Goal: Task Accomplishment & Management: Manage account settings

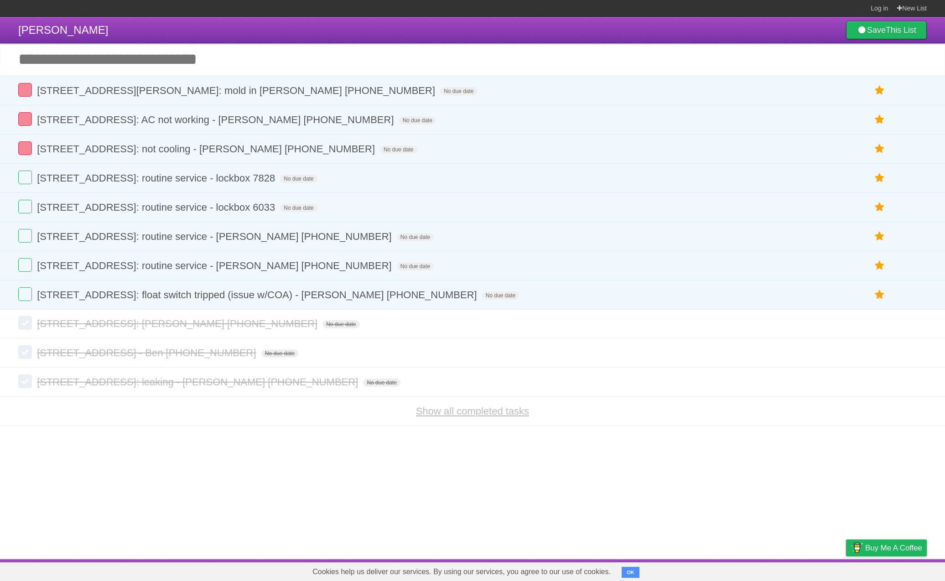
click at [436, 417] on link "Show all completed tasks" at bounding box center [472, 411] width 113 height 11
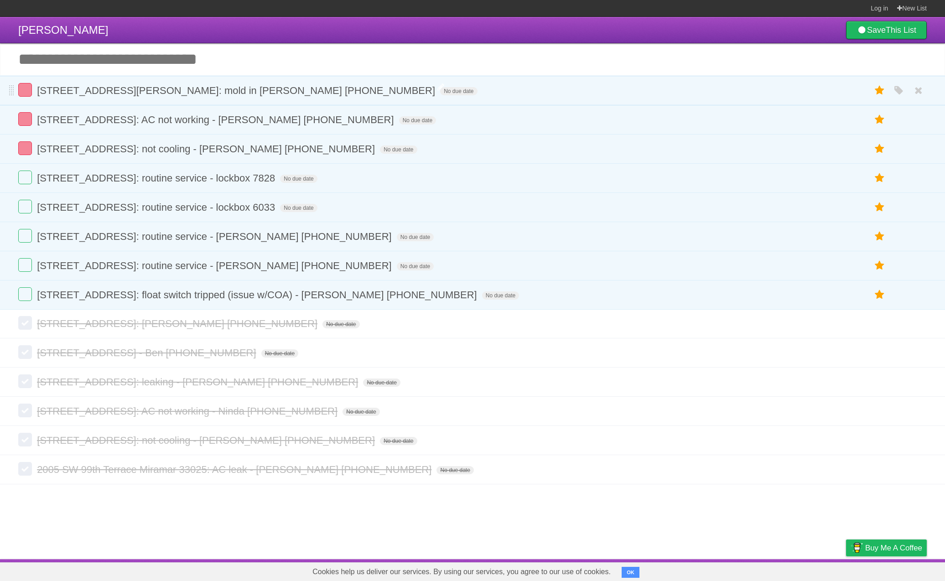
click at [189, 96] on span "[STREET_ADDRESS][PERSON_NAME]: mold in [PERSON_NAME] [PHONE_NUMBER]" at bounding box center [237, 90] width 401 height 11
click at [188, 117] on span "[STREET_ADDRESS]: AC not working - [PERSON_NAME] [PHONE_NUMBER]" at bounding box center [216, 119] width 359 height 11
click at [167, 151] on span "[STREET_ADDRESS]: not cooling - [PERSON_NAME] [PHONE_NUMBER]" at bounding box center [207, 148] width 340 height 11
click at [165, 178] on span "[STREET_ADDRESS]: routine service - lockbox 7828" at bounding box center [157, 177] width 240 height 11
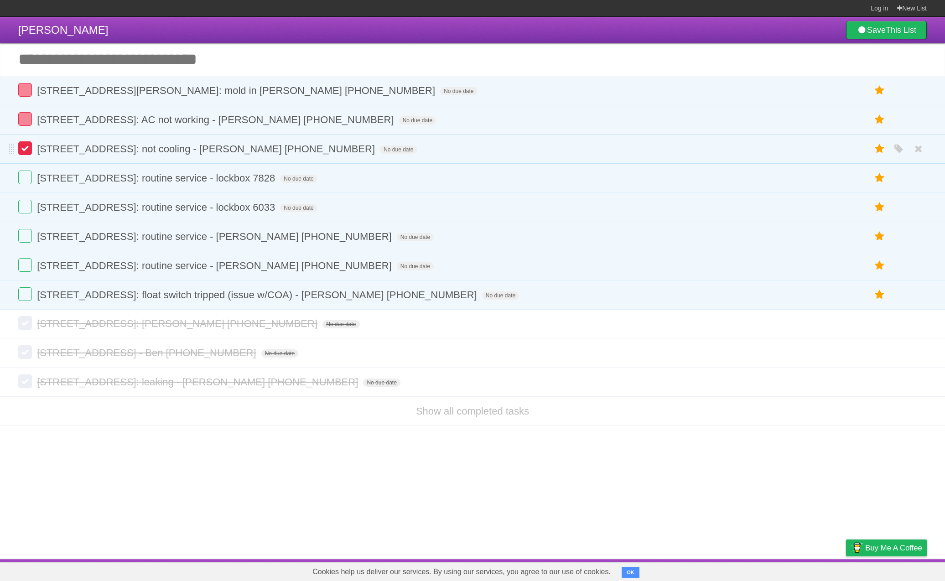
click at [28, 153] on label at bounding box center [25, 148] width 14 height 14
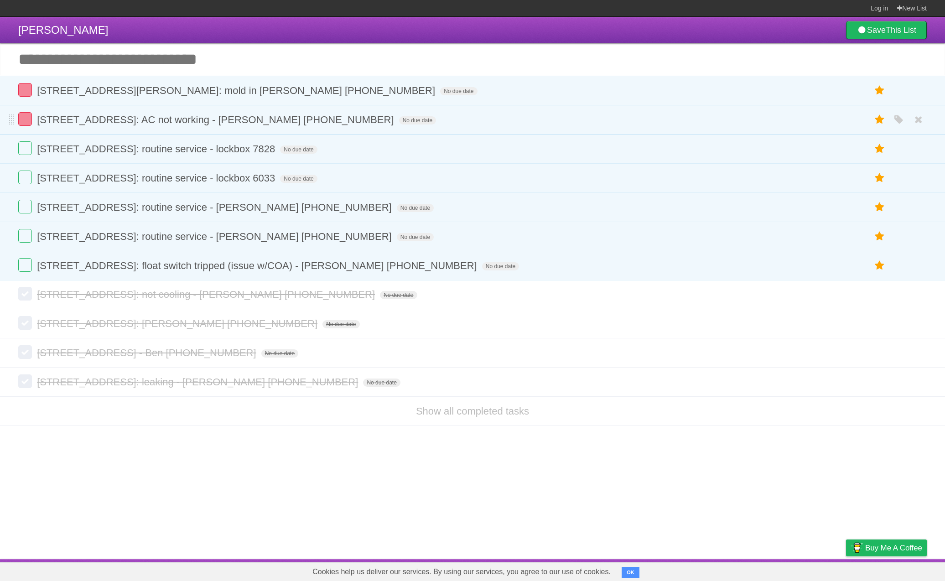
drag, startPoint x: 26, startPoint y: 121, endPoint x: 27, endPoint y: 132, distance: 11.1
click at [26, 121] on label at bounding box center [25, 119] width 14 height 14
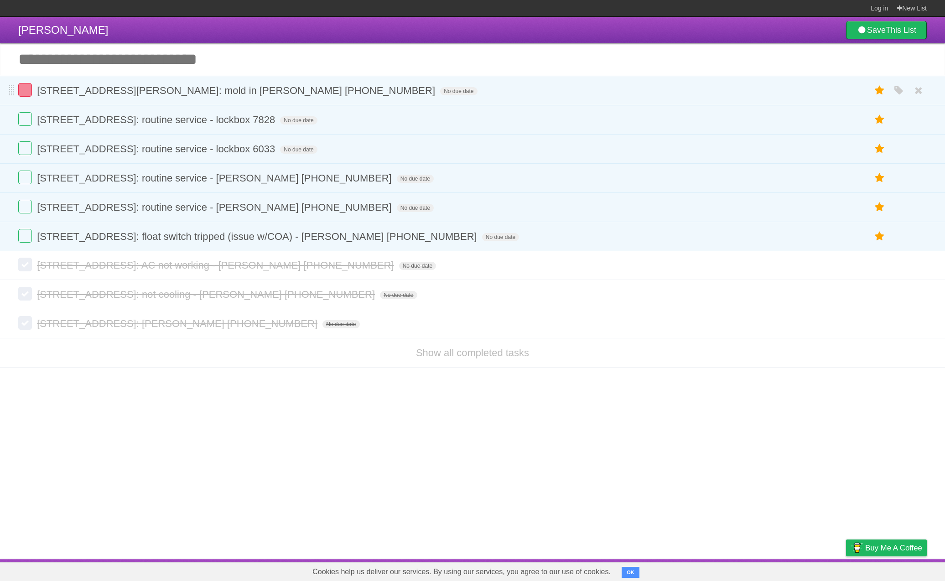
drag, startPoint x: 26, startPoint y: 240, endPoint x: 163, endPoint y: 83, distance: 208.9
click at [26, 240] on label at bounding box center [25, 236] width 14 height 14
